Goal: Task Accomplishment & Management: Manage account settings

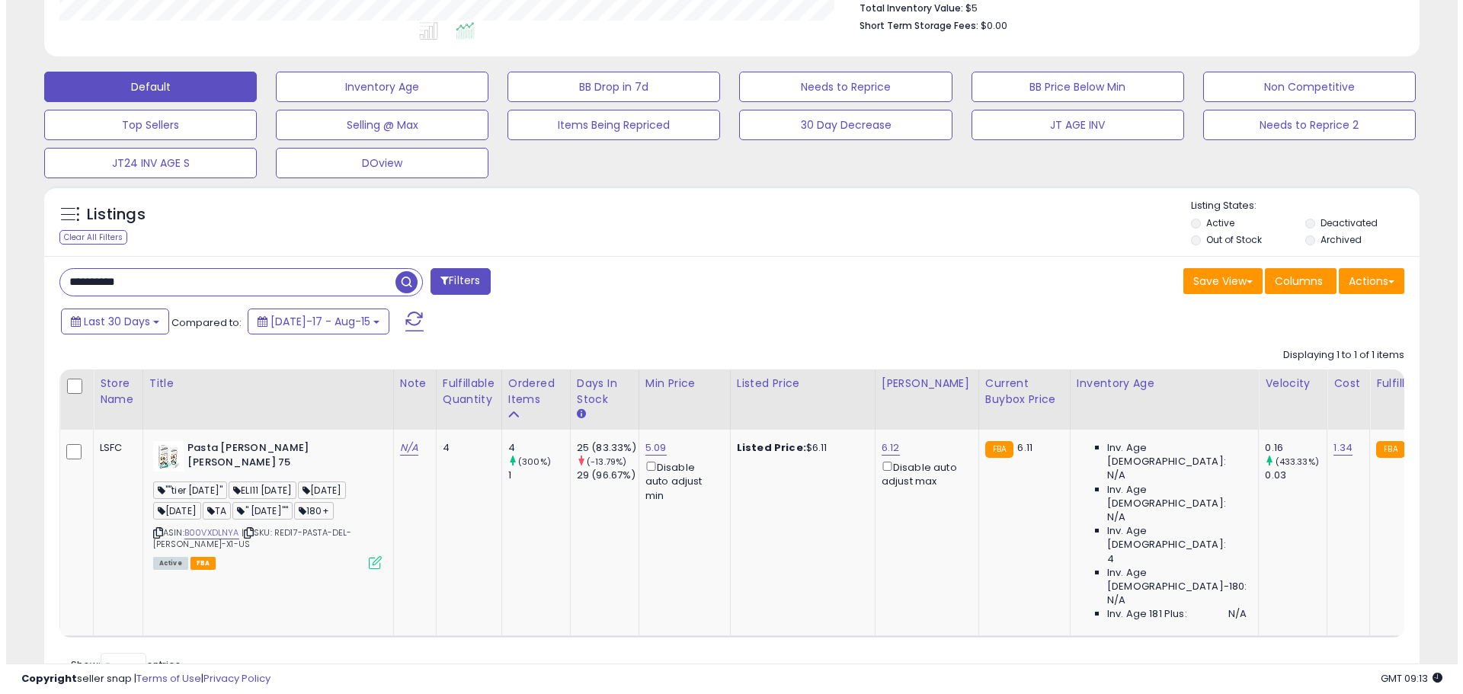
scroll to position [312, 798]
click at [371, 557] on icon at bounding box center [369, 562] width 13 height 13
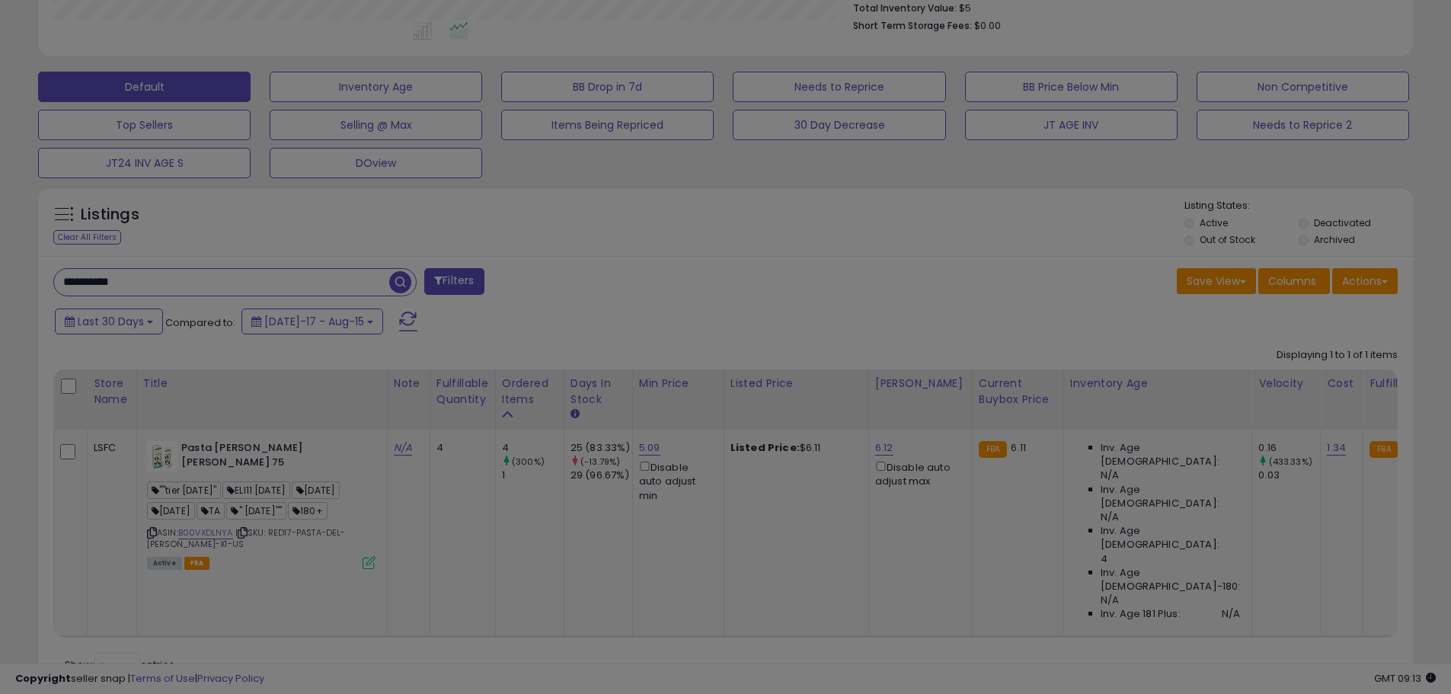
scroll to position [312, 805]
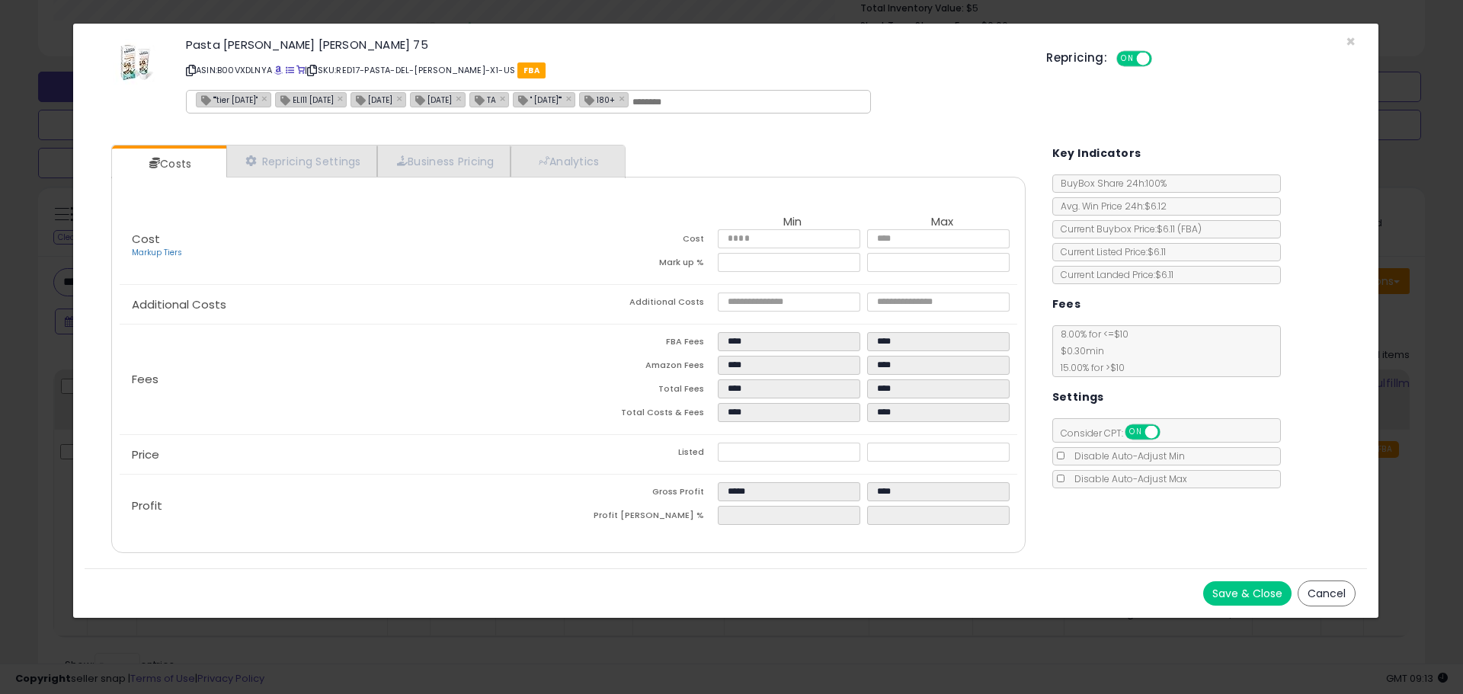
click at [1342, 40] on div "Pasta [PERSON_NAME] [PERSON_NAME] 75 ASIN: B00VXDLNYA | SKU: RED17-PASTA-DEL-[P…" at bounding box center [726, 78] width 1282 height 87
click at [1350, 38] on span "×" at bounding box center [1350, 41] width 10 height 22
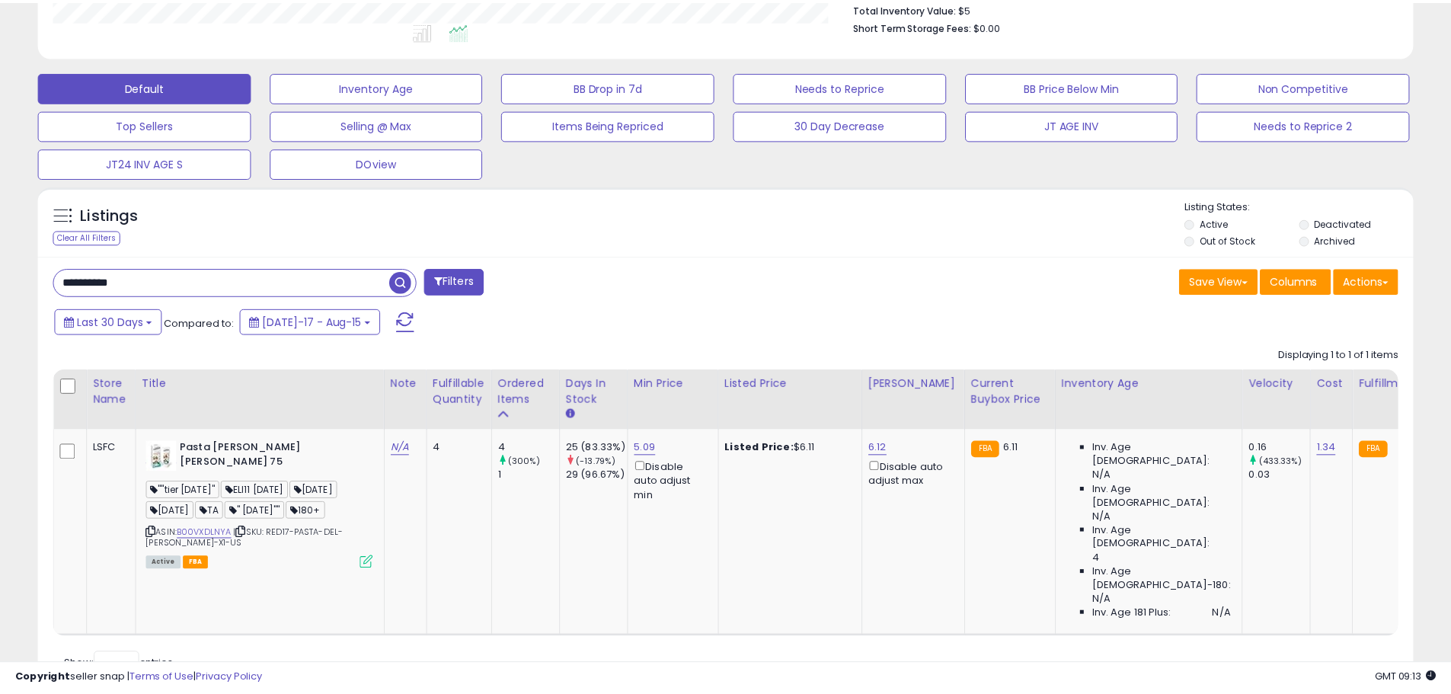
scroll to position [761533, 761048]
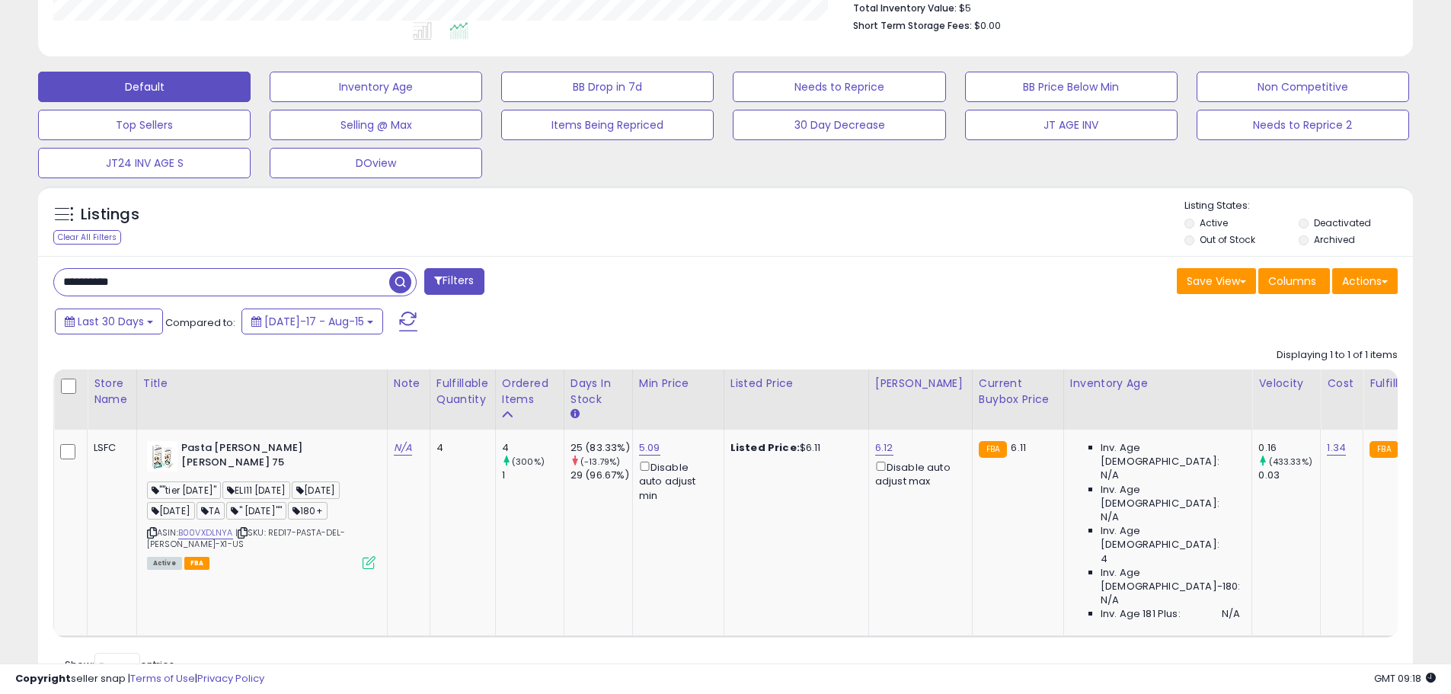
click at [119, 282] on input "**********" at bounding box center [221, 282] width 335 height 27
paste input "text"
type input "**********"
click at [406, 284] on span "button" at bounding box center [400, 282] width 22 height 22
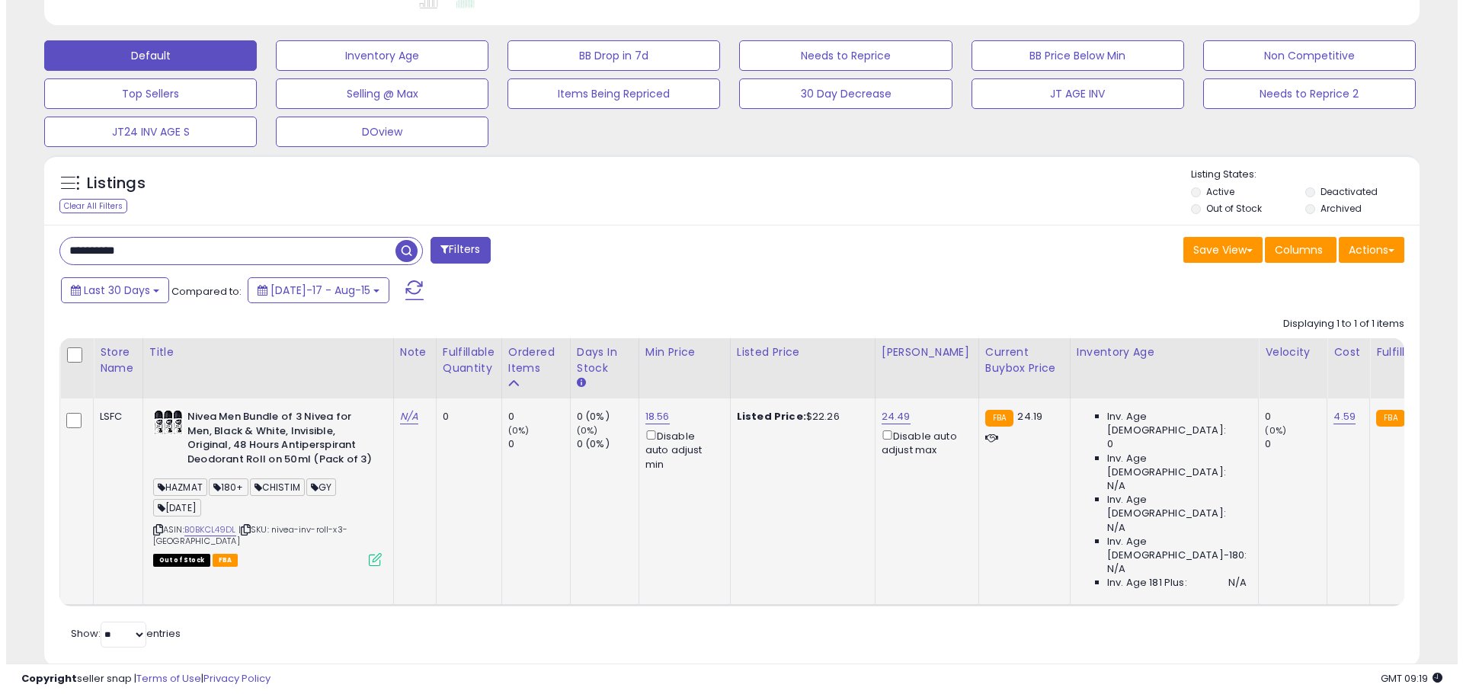
scroll to position [312, 798]
click at [364, 542] on div "ASIN: B0BKCL49DL | SKU: nivea-inv-roll-x3-US Out of Stock FBA" at bounding box center [261, 487] width 229 height 155
click at [373, 553] on icon at bounding box center [369, 559] width 13 height 13
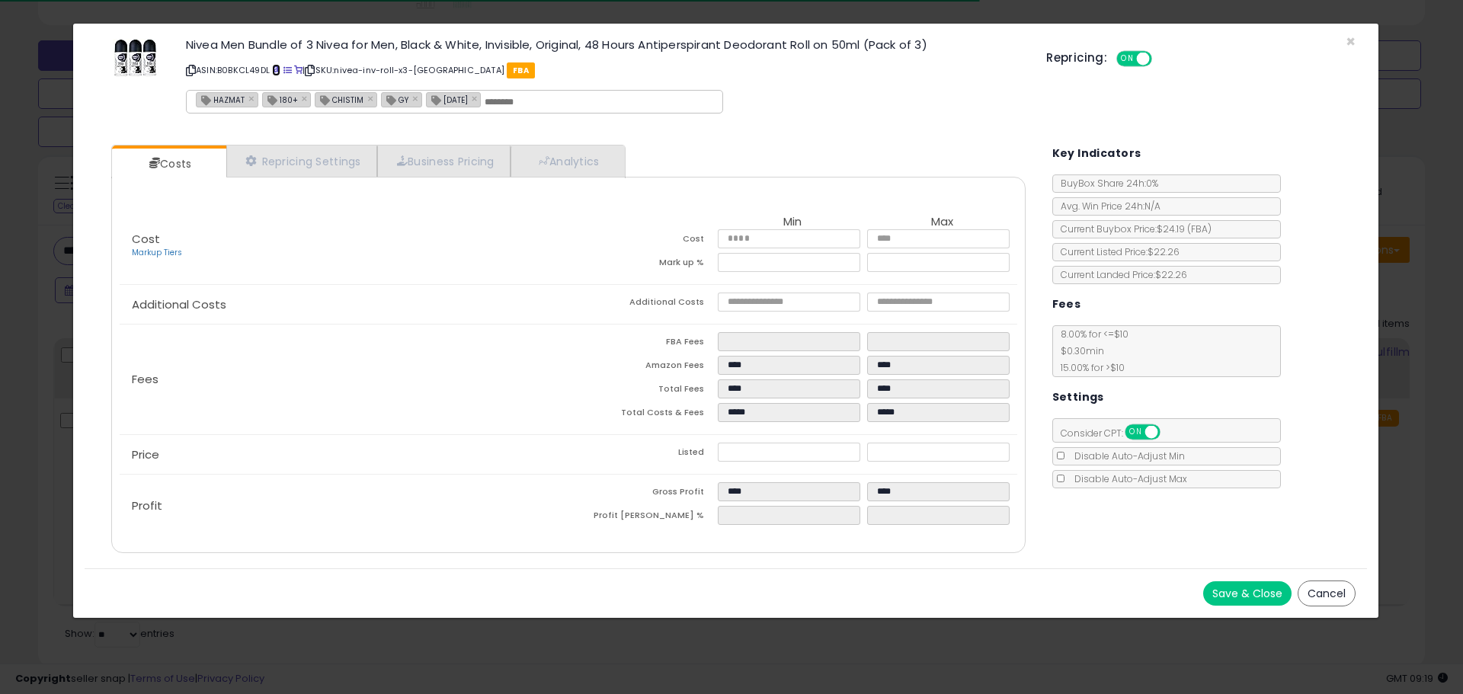
click at [280, 69] on span at bounding box center [276, 70] width 8 height 8
